Goal: Find specific page/section: Find specific page/section

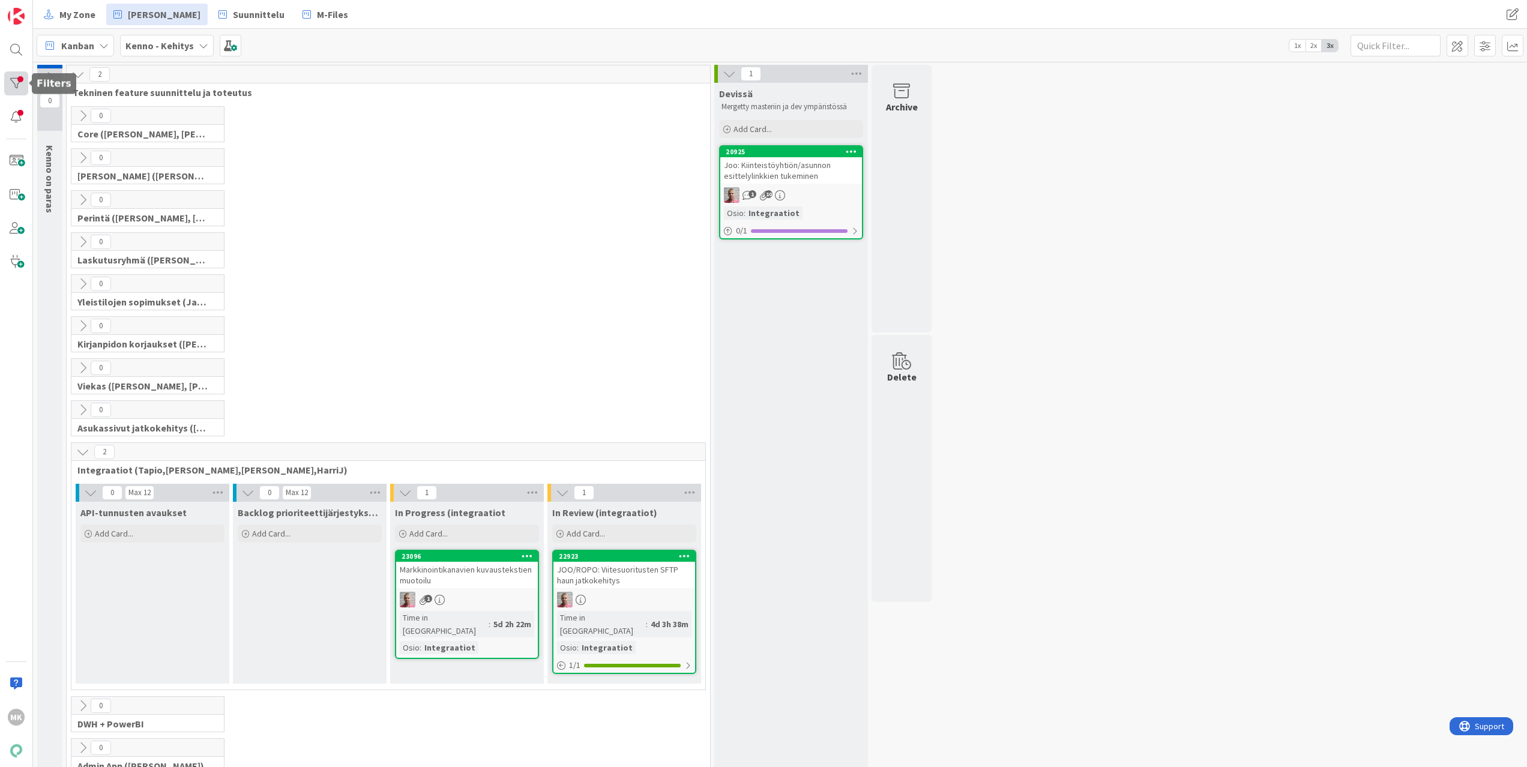
click at [8, 83] on div at bounding box center [16, 83] width 24 height 24
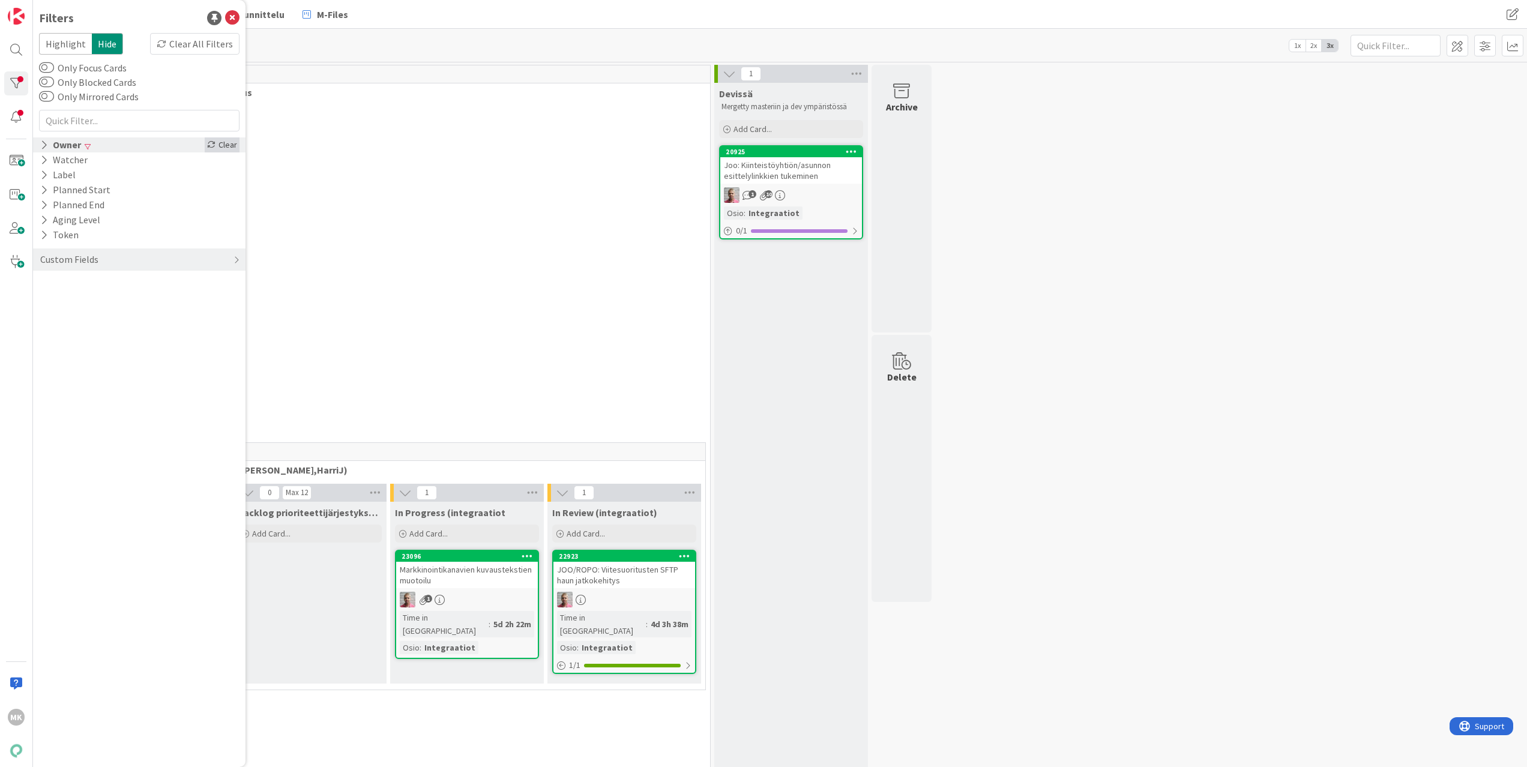
click at [236, 147] on div "Clear" at bounding box center [222, 144] width 35 height 15
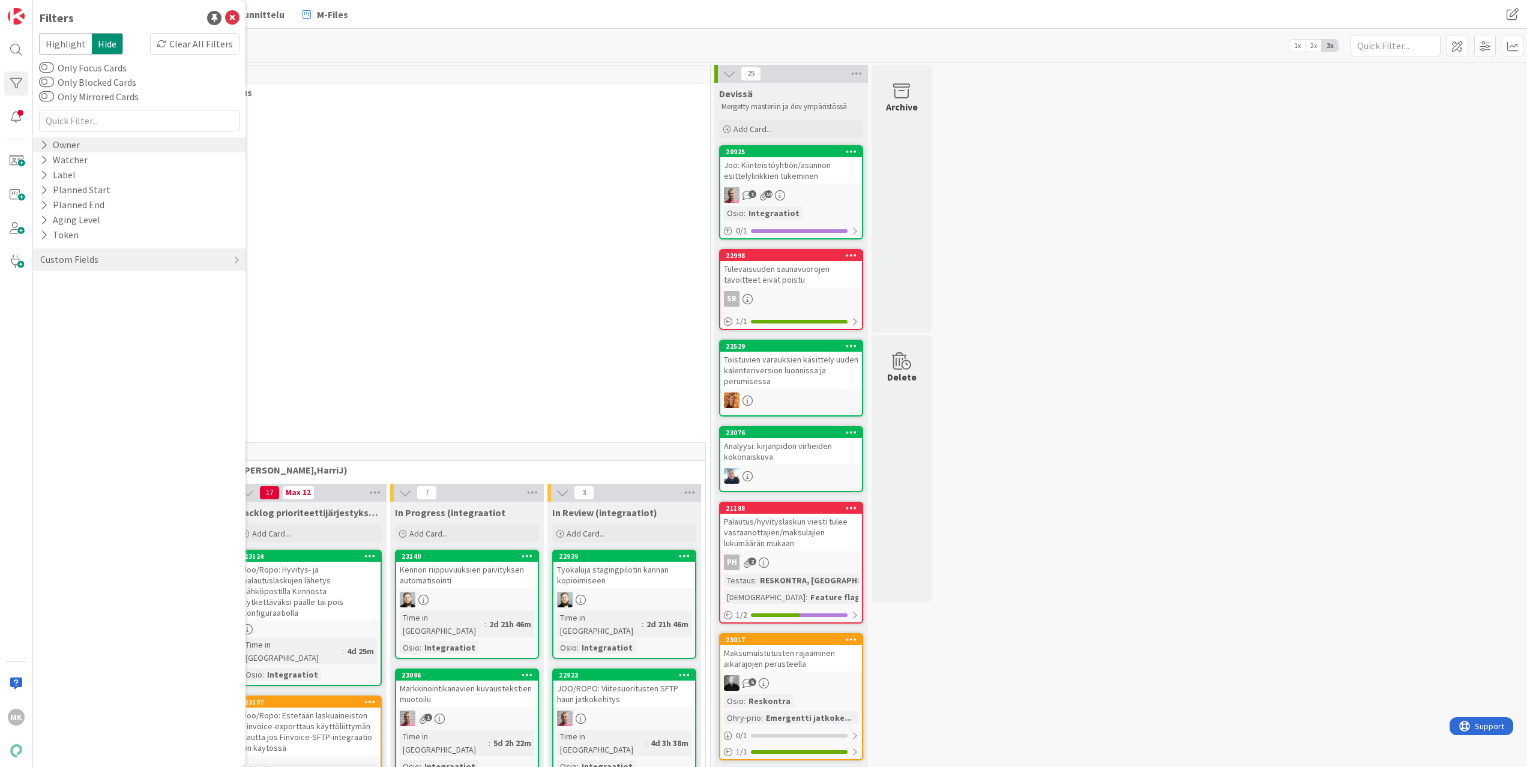
click at [379, 124] on div "31 Core ([PERSON_NAME], [PERSON_NAME], [PERSON_NAME], [PERSON_NAME], [PERSON_NA…" at bounding box center [388, 127] width 639 height 42
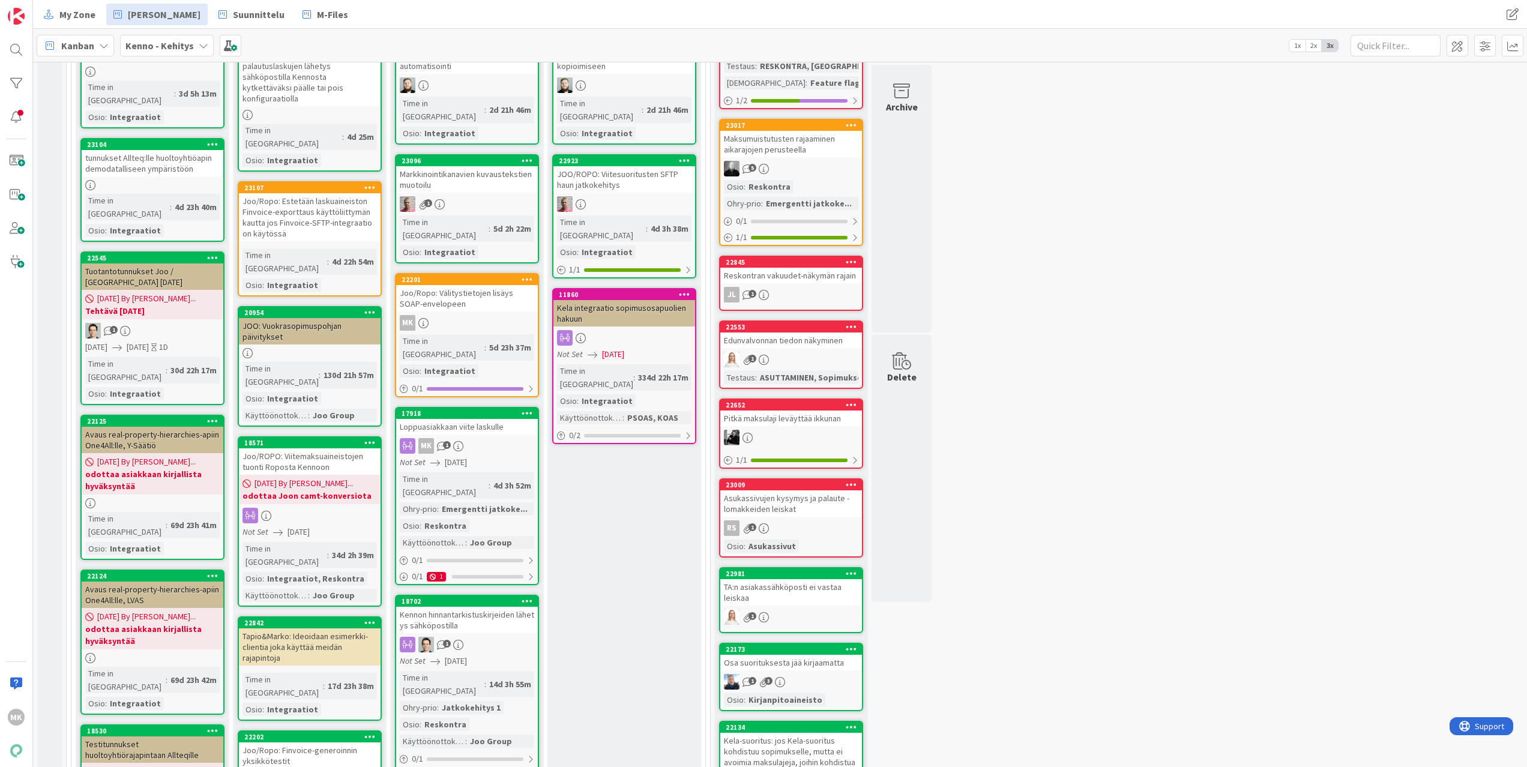
scroll to position [597, 0]
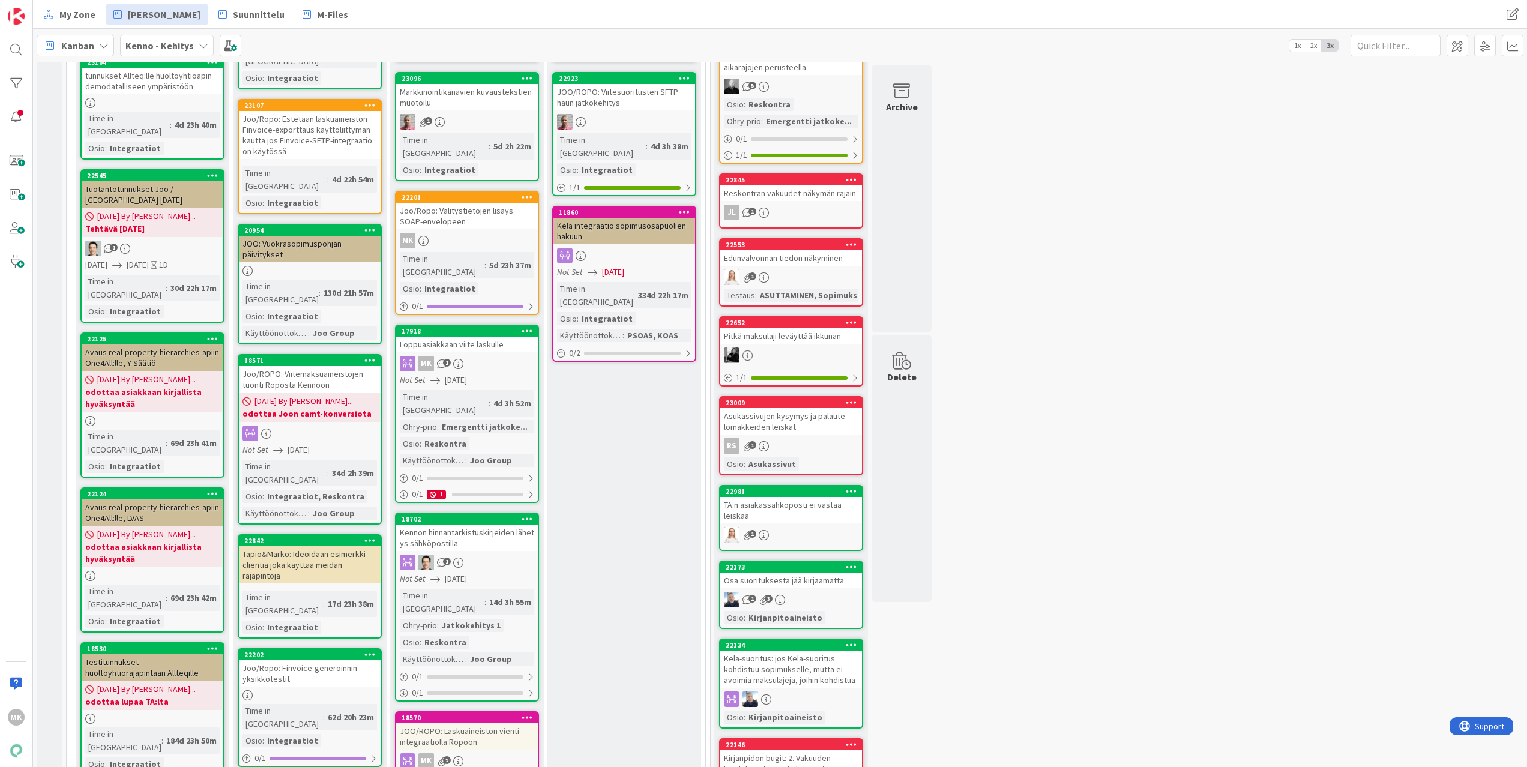
click at [149, 345] on div "Avaus real-property-hierarchies-apiin One4All:lle, Y-Säätiö" at bounding box center [153, 358] width 142 height 26
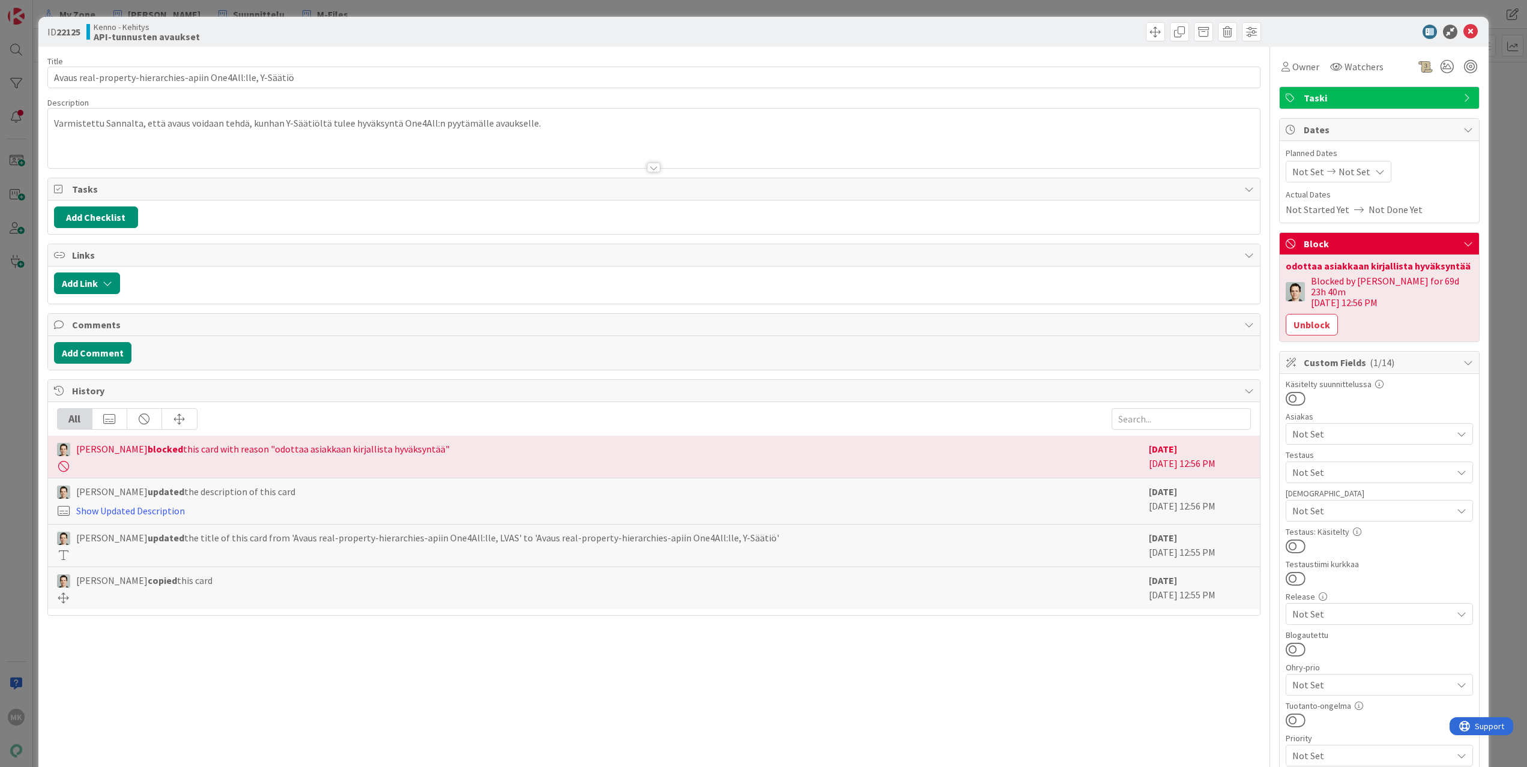
click at [331, 145] on div at bounding box center [654, 152] width 1213 height 31
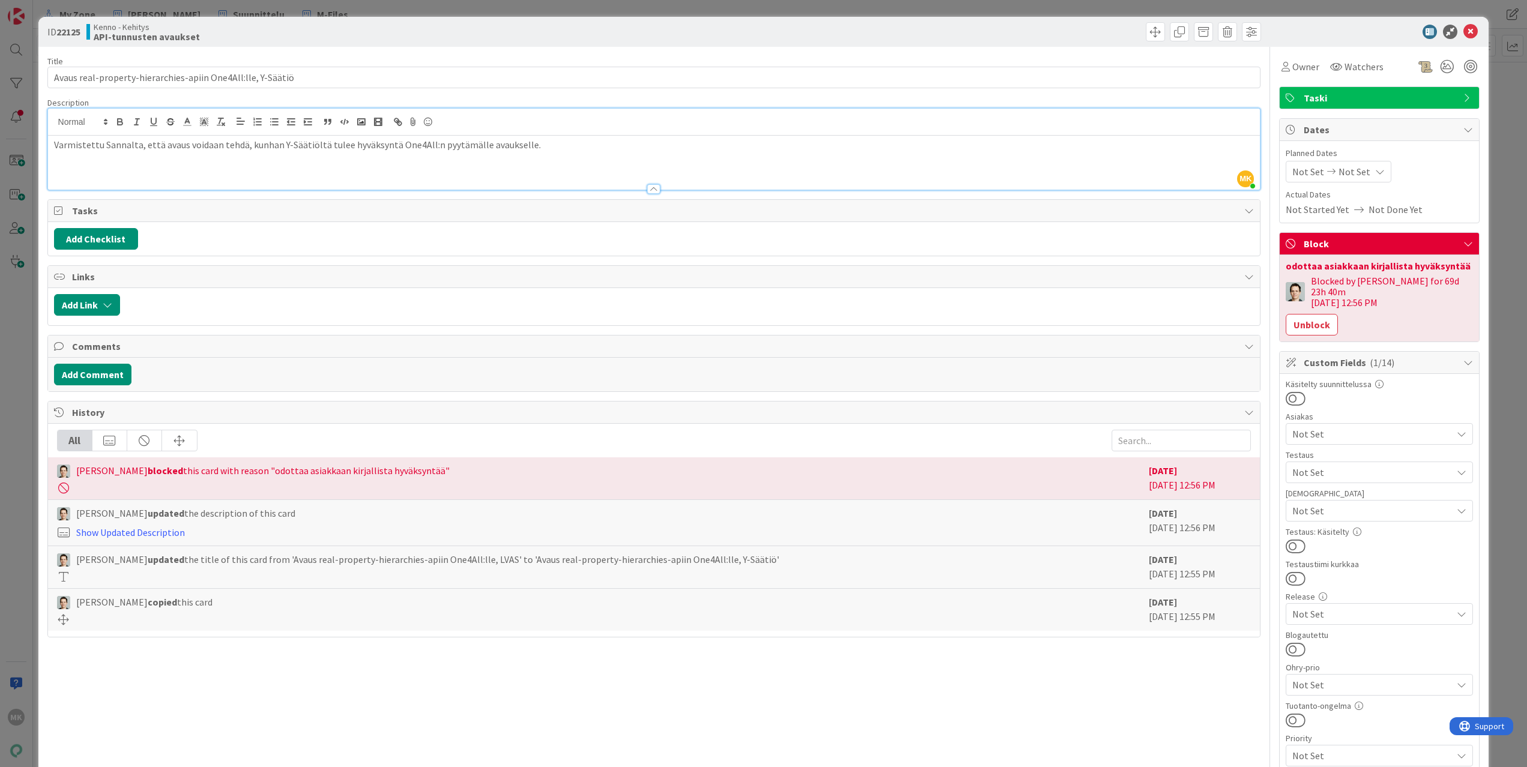
click at [382, 11] on div "ID 22125 Kenno - Kehitys API-tunnusten avaukset Title 59 / 128 Avaus real-prope…" at bounding box center [763, 383] width 1527 height 767
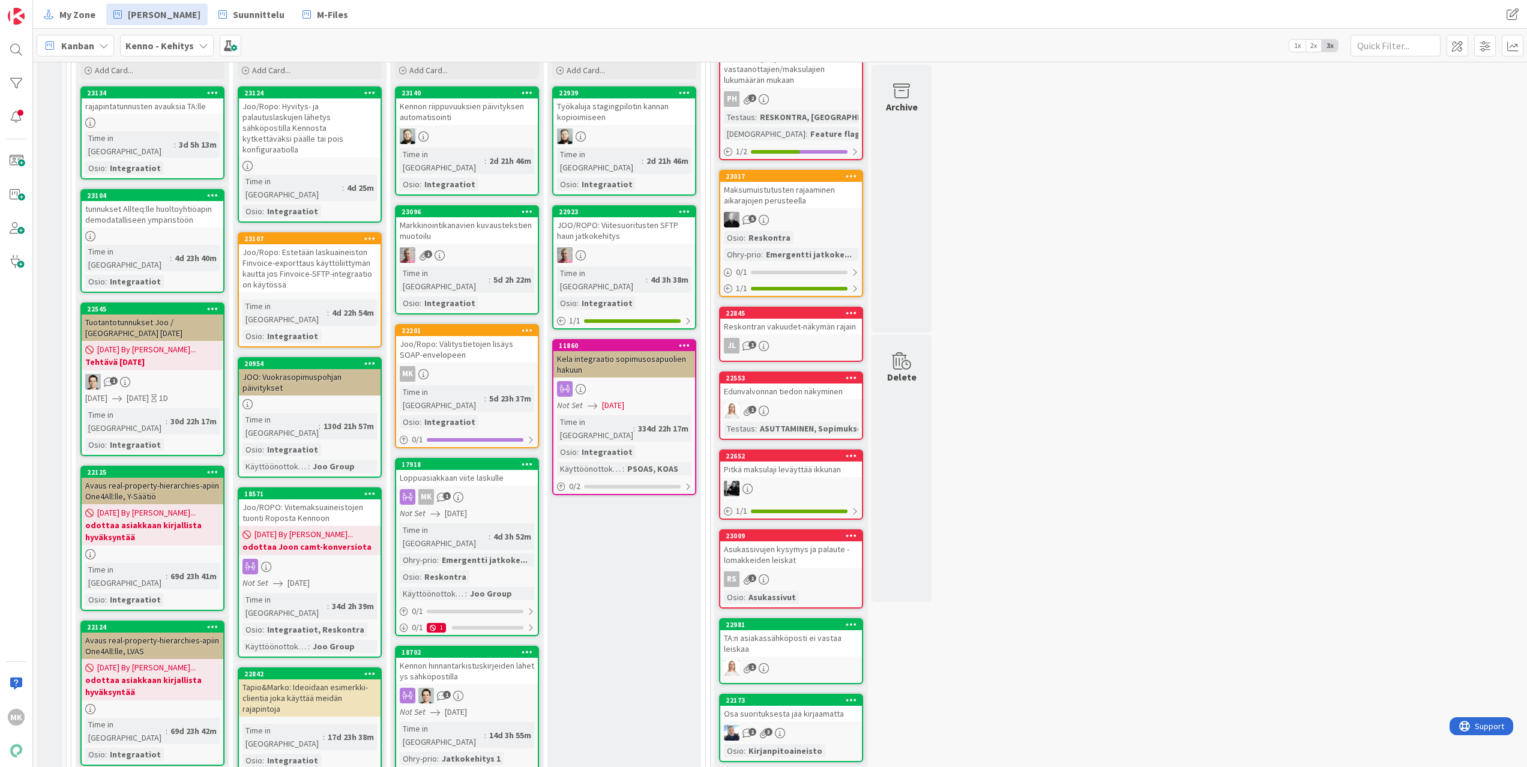
scroll to position [471, 0]
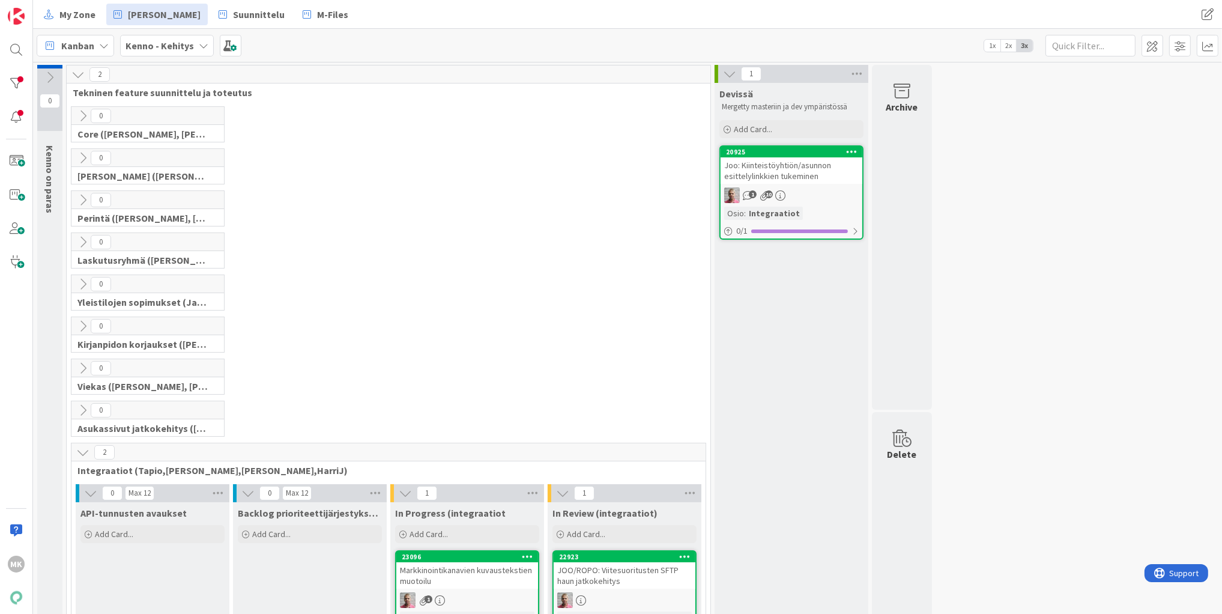
scroll to position [280, 0]
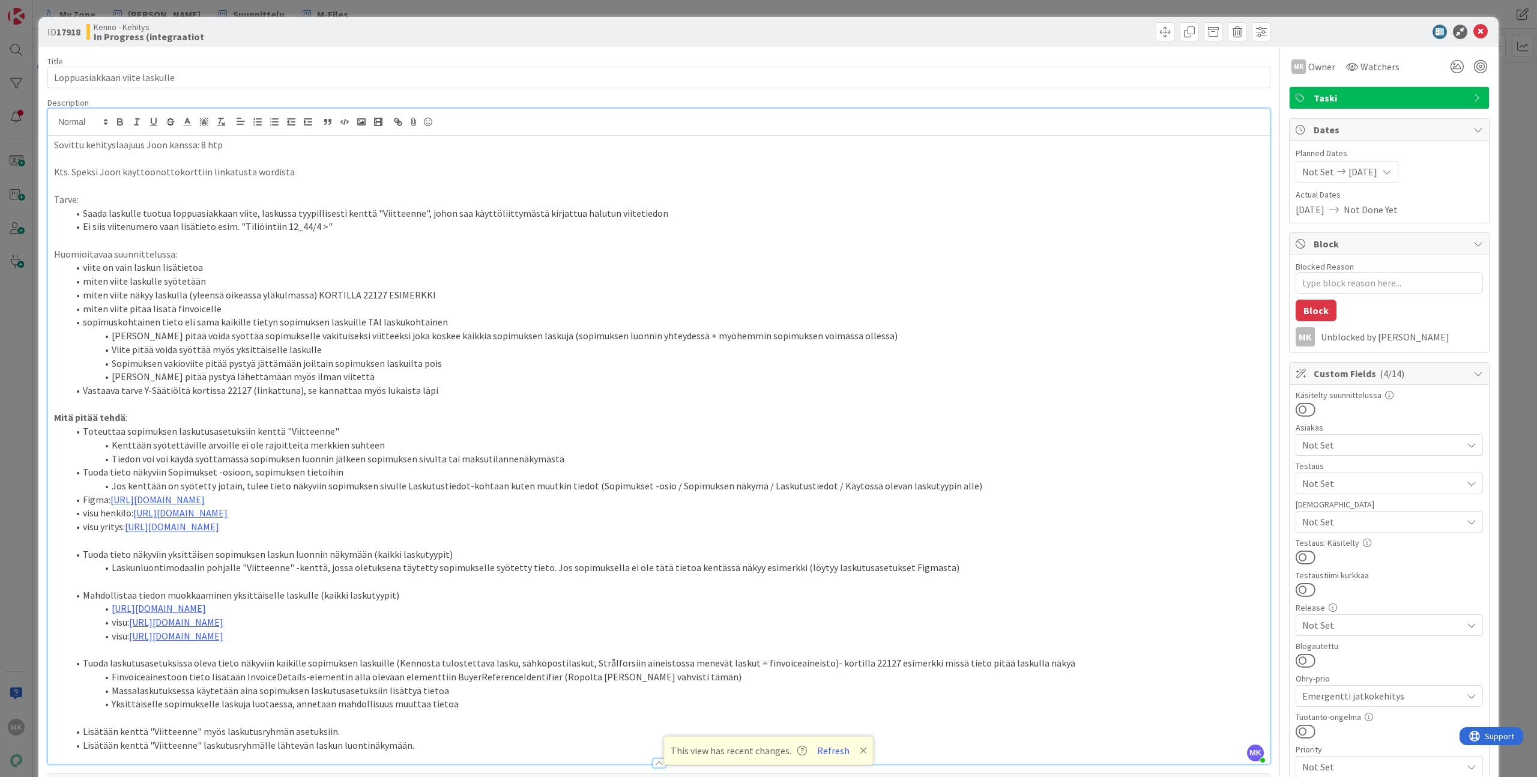
scroll to position [55, 0]
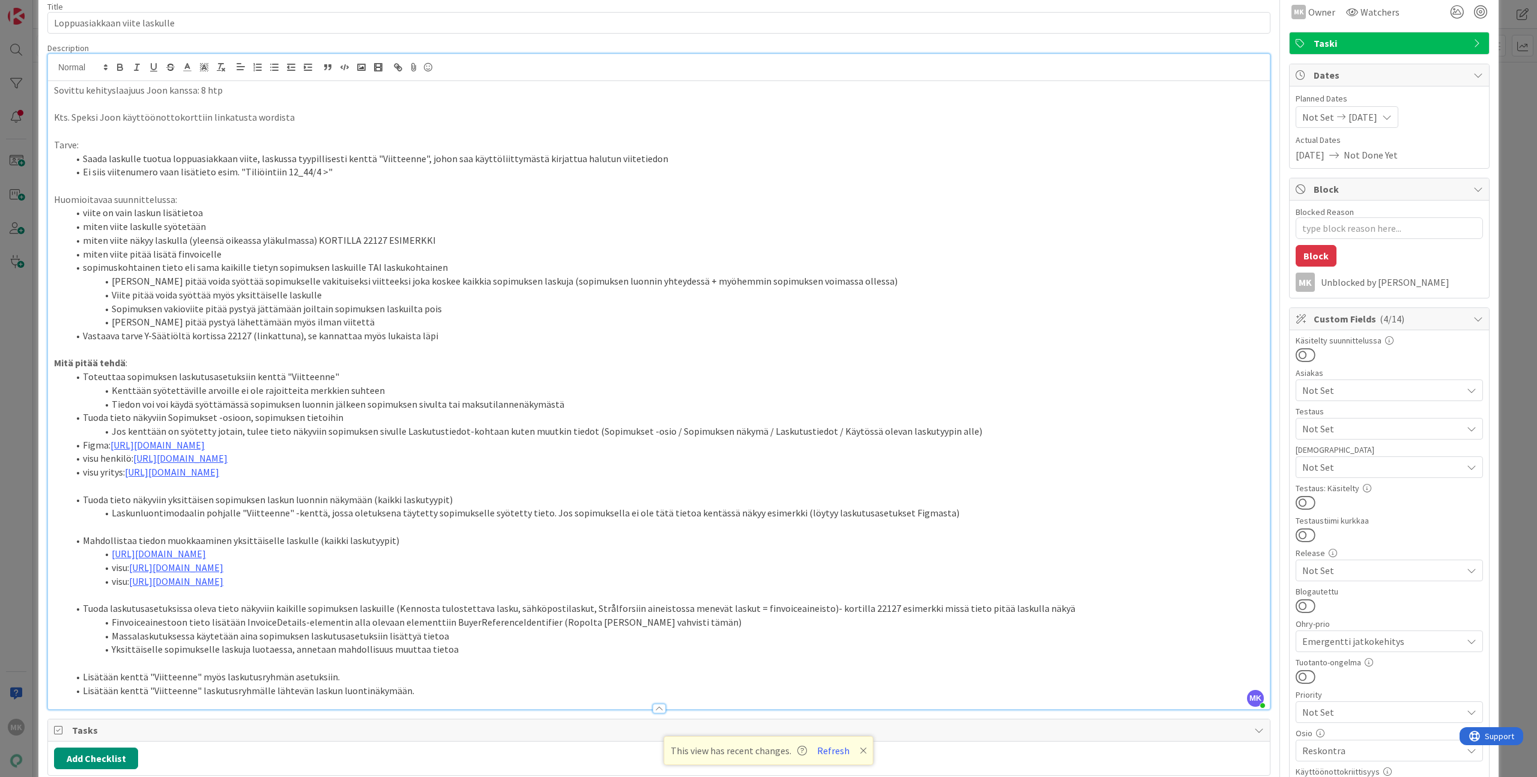
type textarea "x"
